Goal: Task Accomplishment & Management: Complete application form

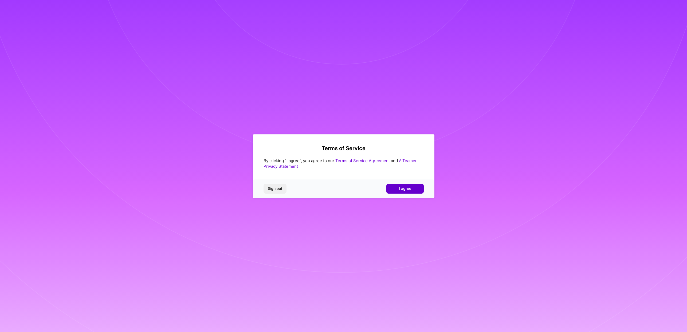
click at [406, 191] on span "I agree" at bounding box center [405, 188] width 12 height 5
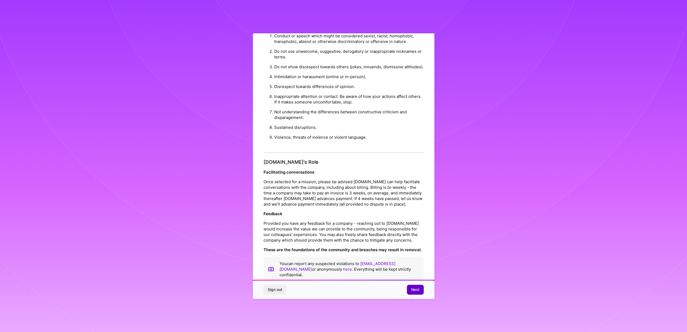
scroll to position [18, 0]
click at [418, 290] on span "Next" at bounding box center [415, 289] width 8 height 5
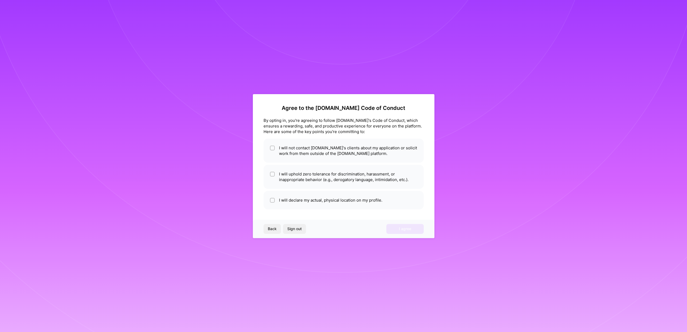
scroll to position [0, 0]
click at [338, 178] on div "Agree to the [DOMAIN_NAME] Code of Conduct By opting in, you're agreeing to fol…" at bounding box center [344, 166] width 182 height 144
click at [269, 228] on span "Back" at bounding box center [272, 228] width 9 height 5
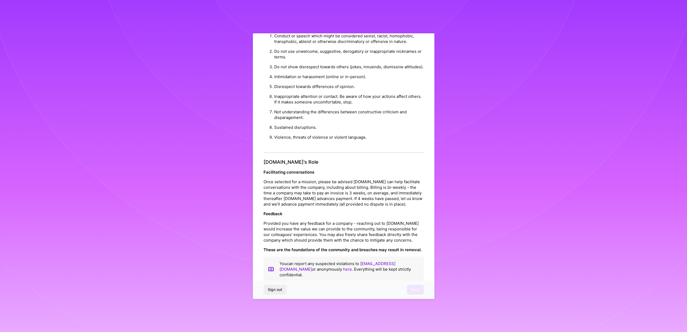
scroll to position [18, 0]
click at [357, 291] on div "Sign out Next" at bounding box center [344, 290] width 182 height 18
drag, startPoint x: 414, startPoint y: 295, endPoint x: 420, endPoint y: 284, distance: 12.4
click at [416, 291] on div "Sign out Next" at bounding box center [344, 290] width 182 height 18
click at [420, 284] on div "Sign out Next" at bounding box center [344, 290] width 182 height 18
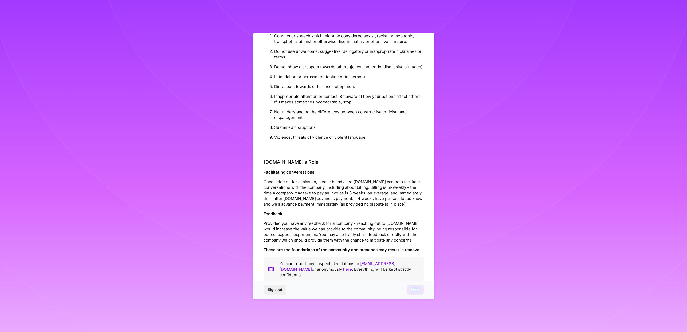
drag, startPoint x: 420, startPoint y: 284, endPoint x: 417, endPoint y: 286, distance: 3.2
click at [420, 284] on div "Sign out Next" at bounding box center [344, 290] width 182 height 18
click at [415, 289] on div "Sign out Next" at bounding box center [344, 290] width 182 height 18
drag, startPoint x: 415, startPoint y: 289, endPoint x: 411, endPoint y: 291, distance: 4.9
click at [415, 289] on div "Sign out Next" at bounding box center [344, 290] width 182 height 18
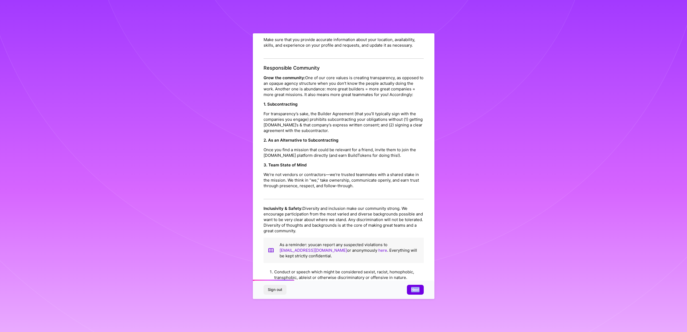
scroll to position [29, 0]
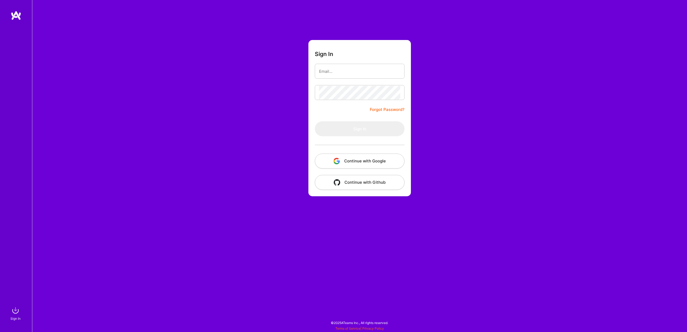
click at [355, 163] on button "Continue with Google" at bounding box center [360, 161] width 90 height 15
type input "[EMAIL_ADDRESS][DOMAIN_NAME]"
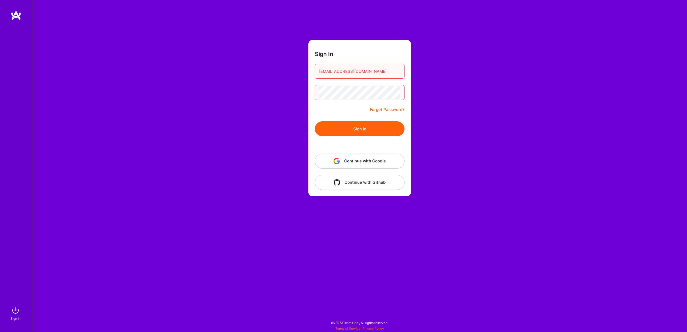
click at [366, 129] on button "Sign In" at bounding box center [360, 128] width 90 height 15
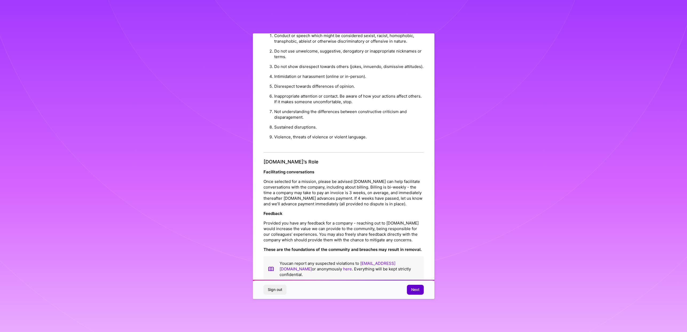
scroll to position [449, 0]
click at [416, 291] on span "Next" at bounding box center [415, 289] width 8 height 5
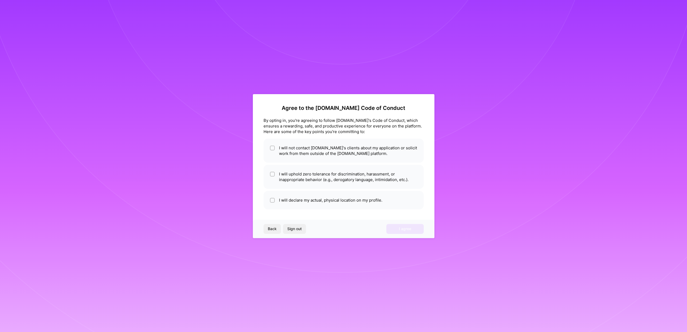
scroll to position [0, 0]
drag, startPoint x: 395, startPoint y: 237, endPoint x: 401, endPoint y: 230, distance: 8.9
click at [396, 236] on div "Back Sign out I agree" at bounding box center [344, 229] width 182 height 18
click at [401, 230] on div "Back Sign out I agree" at bounding box center [344, 229] width 182 height 18
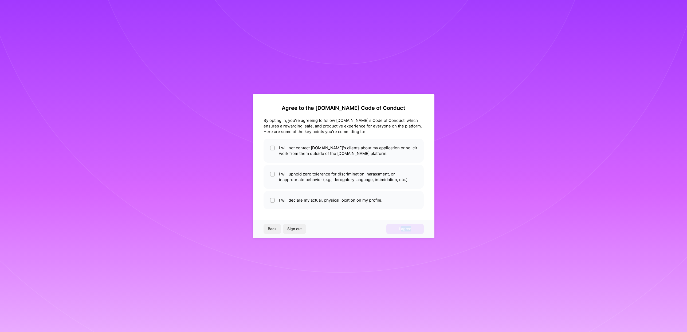
click at [419, 227] on div "Back Sign out I agree" at bounding box center [344, 229] width 182 height 18
click at [515, 204] on div "Agree to the [DOMAIN_NAME] Code of Conduct By opting in, you're agreeing to fol…" at bounding box center [343, 166] width 687 height 332
